Goal: Task Accomplishment & Management: Use online tool/utility

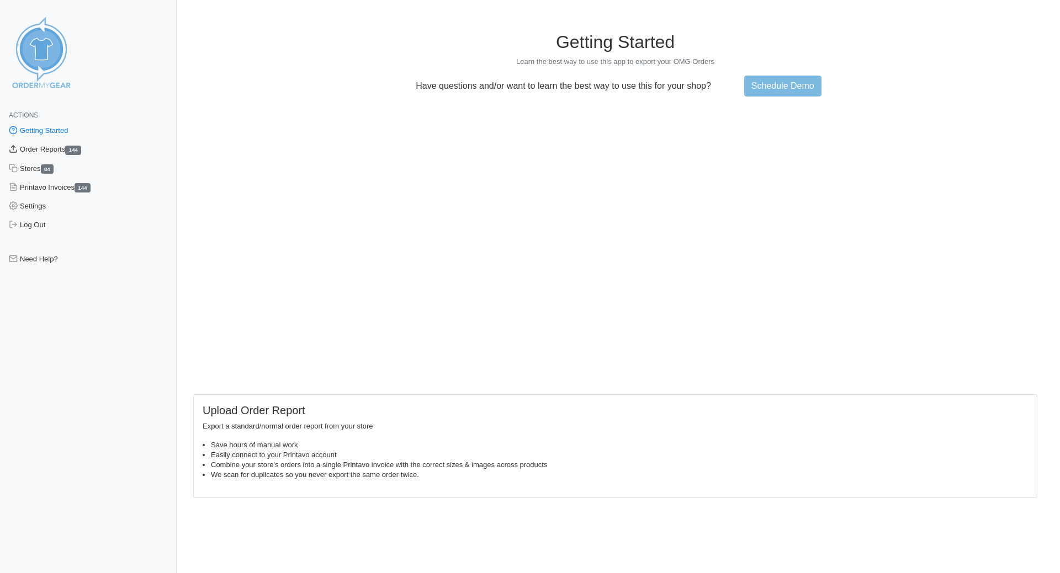
click at [51, 150] on link "Order Reports 144" at bounding box center [88, 149] width 177 height 19
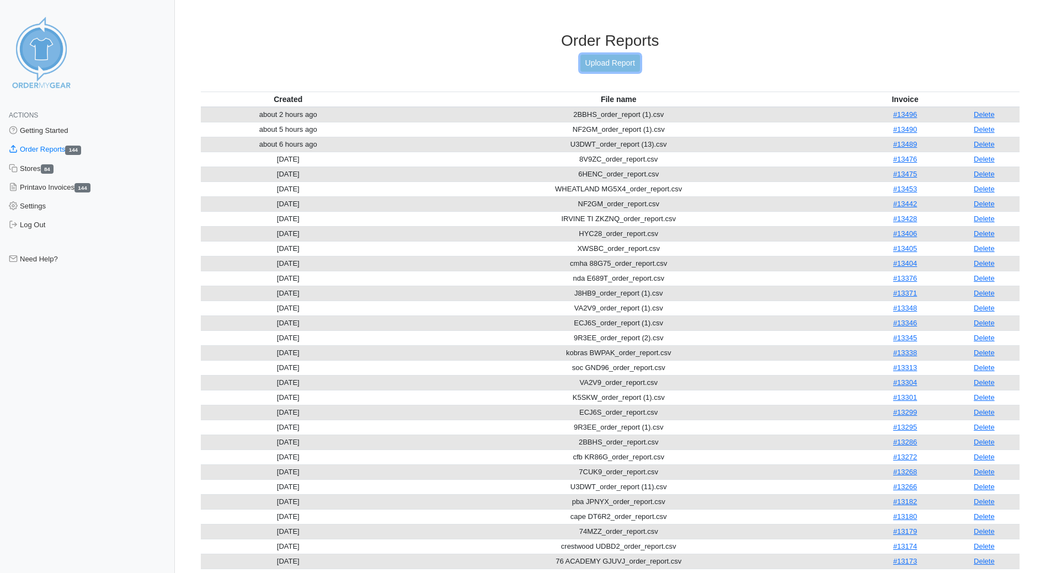
click at [608, 65] on link "Upload Report" at bounding box center [611, 63] width 60 height 17
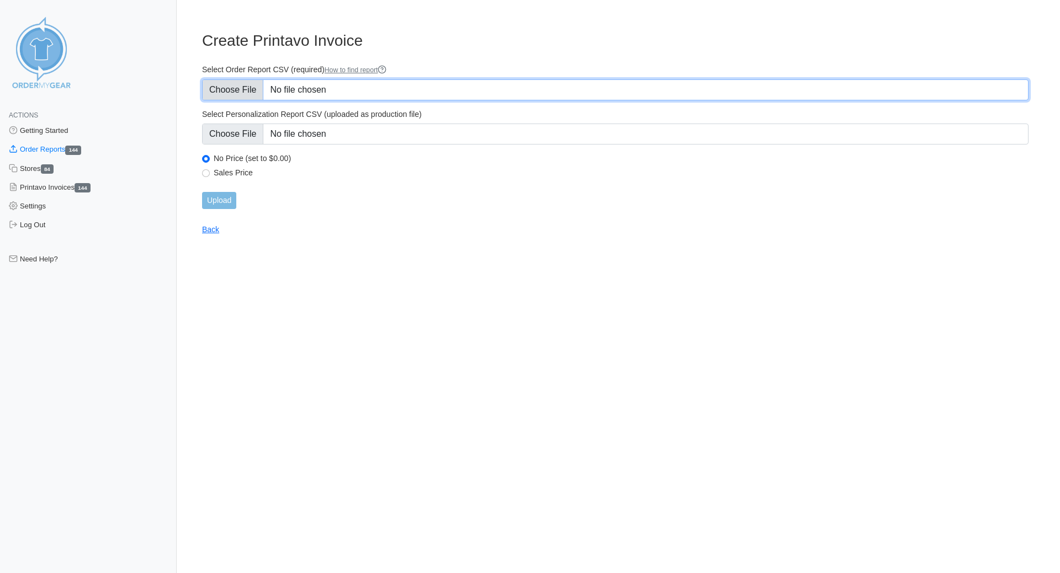
click at [253, 88] on input "Select Order Report CSV (required) How to find report" at bounding box center [615, 89] width 826 height 21
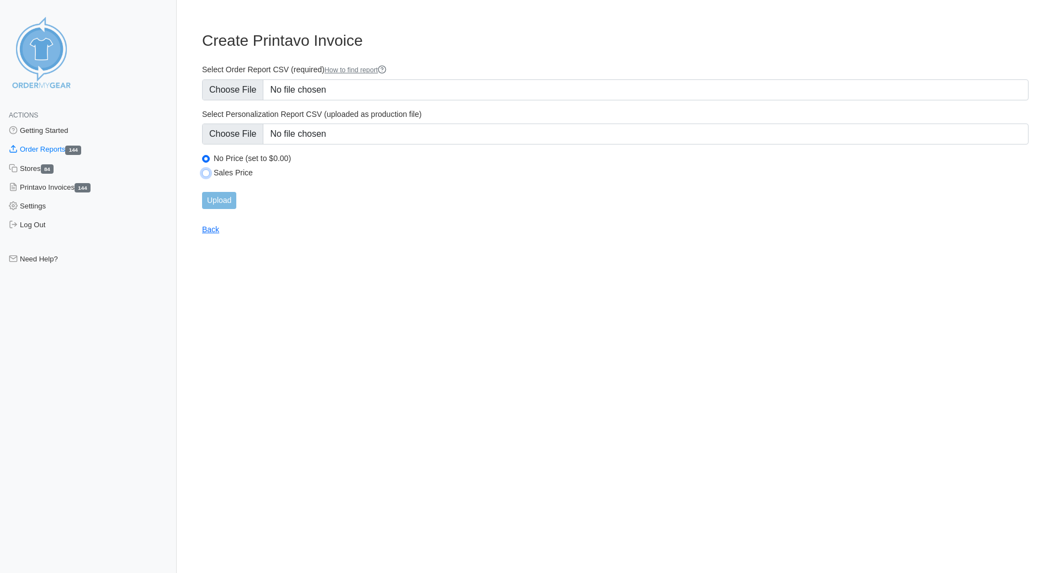
click at [207, 174] on input "Sales Price" at bounding box center [206, 173] width 8 height 8
radio input "true"
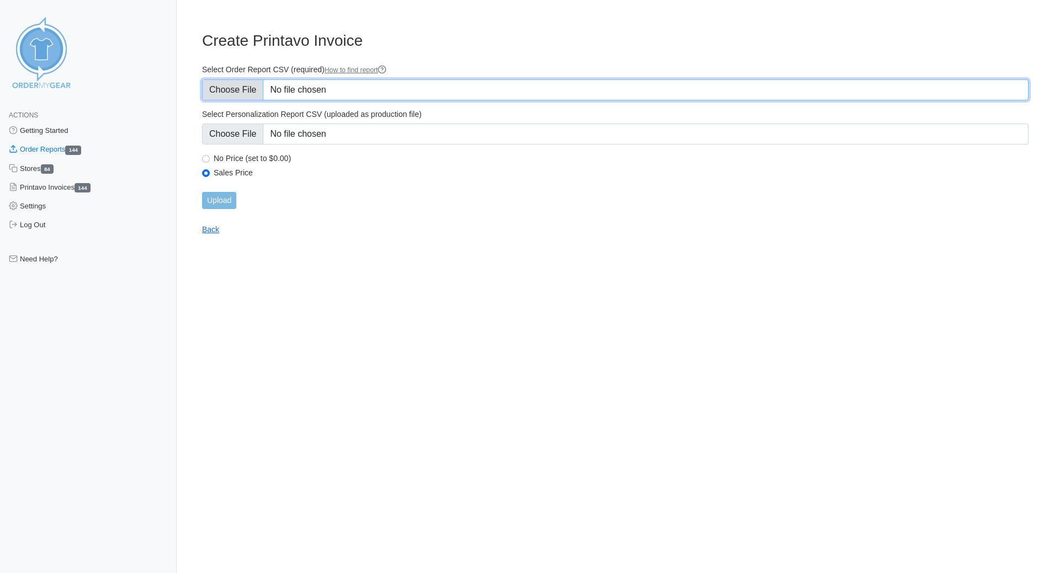
click at [251, 92] on input "Select Order Report CSV (required) How to find report" at bounding box center [615, 89] width 826 height 21
type input "C:\fakepath\IRVINE FAN 2R94T_order_report.csv"
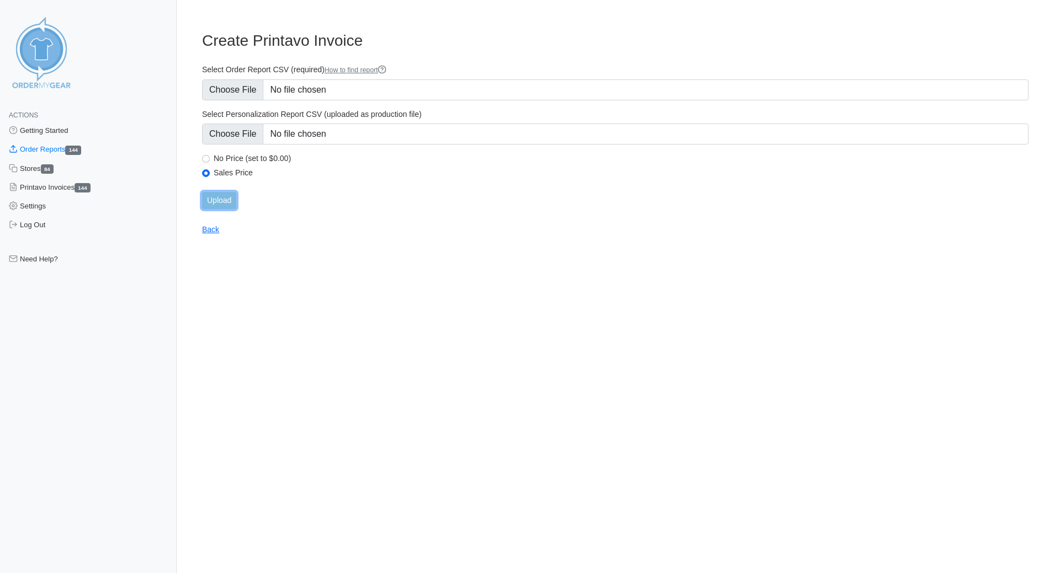
click at [218, 198] on input "Upload" at bounding box center [219, 200] width 34 height 17
